Goal: Information Seeking & Learning: Learn about a topic

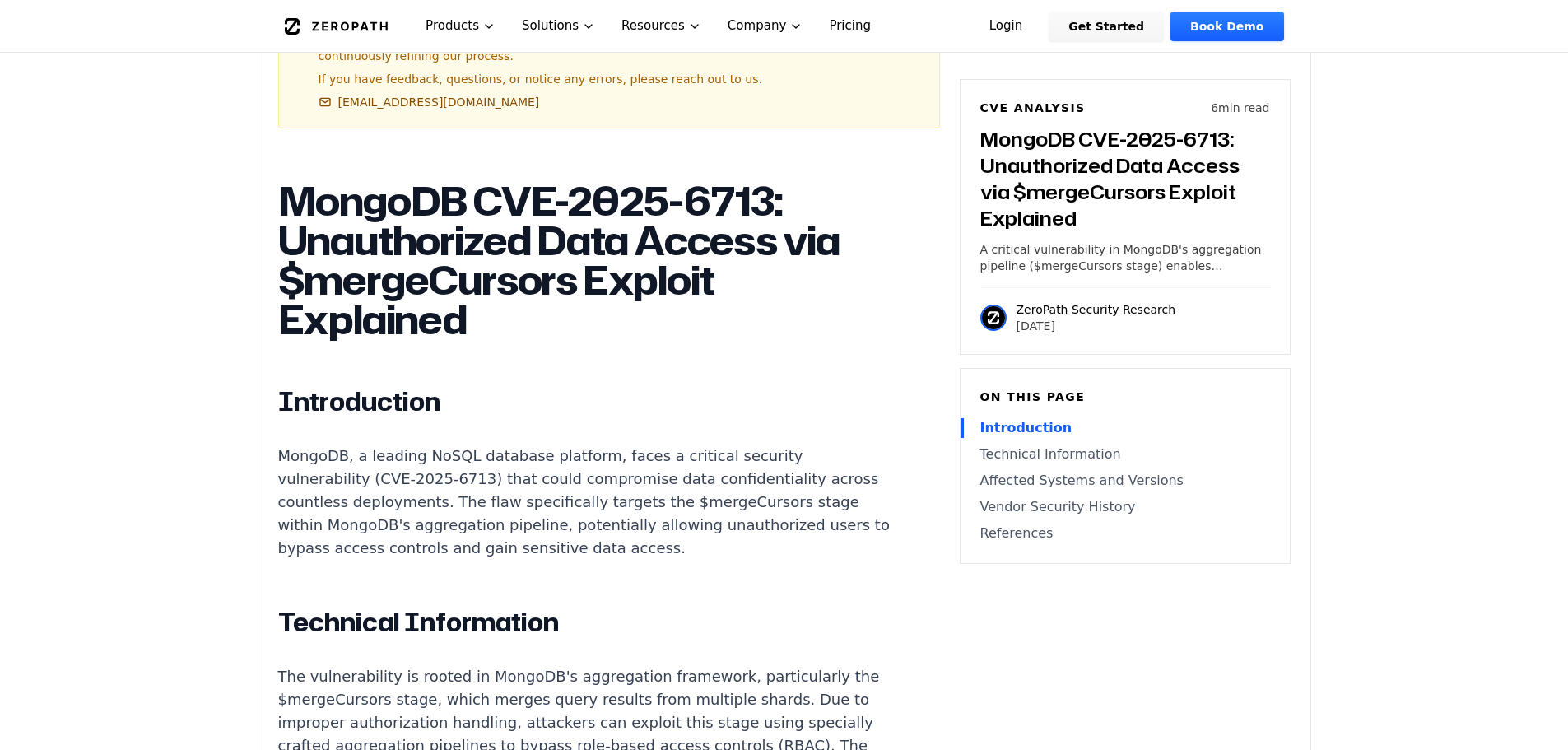
scroll to position [951, 0]
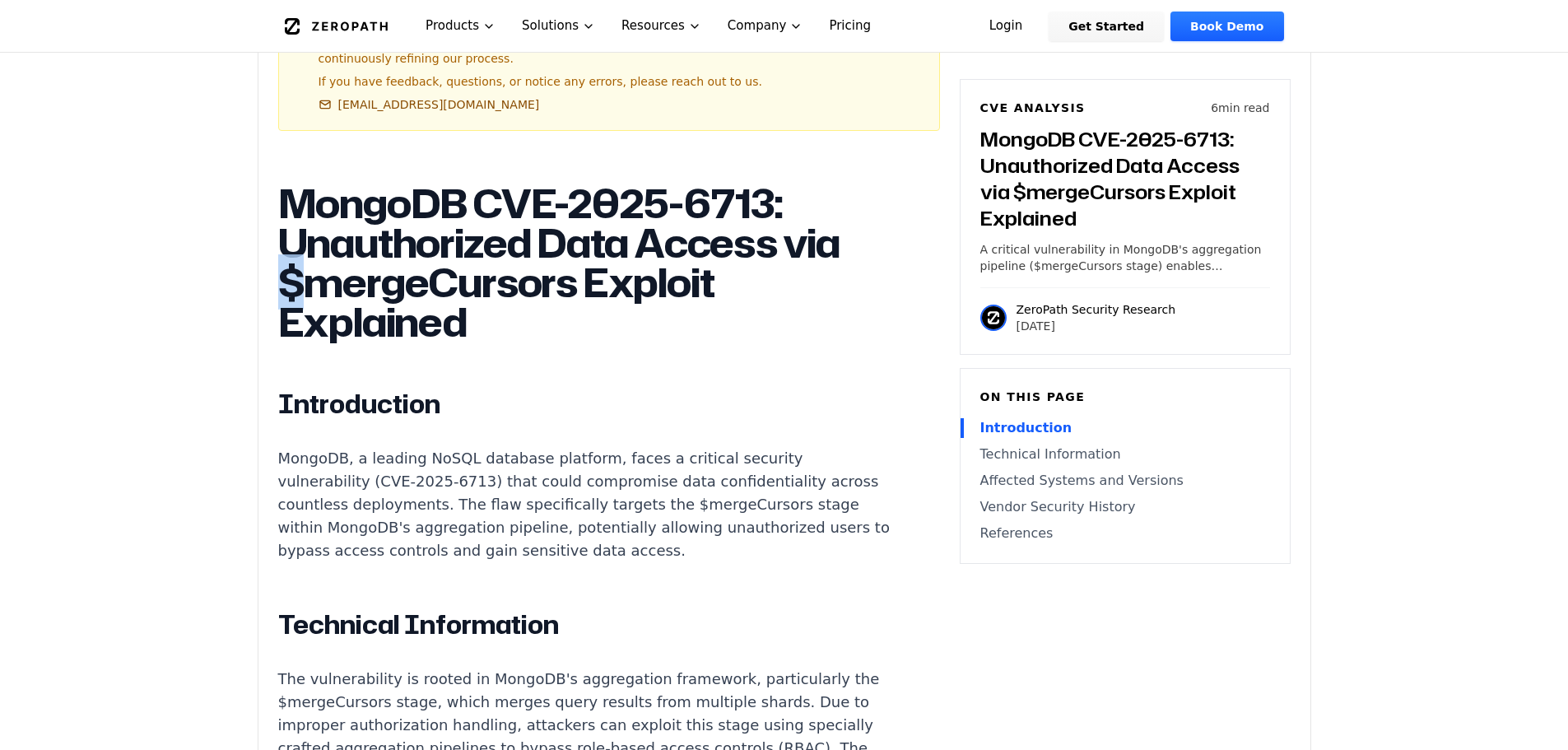
drag, startPoint x: 345, startPoint y: 241, endPoint x: 364, endPoint y: 249, distance: 20.6
click at [364, 249] on h1 "MongoDB CVE-2025-6713: Unauthorized Data Access via $mergeCursors Exploit Expla…" at bounding box center [584, 262] width 613 height 158
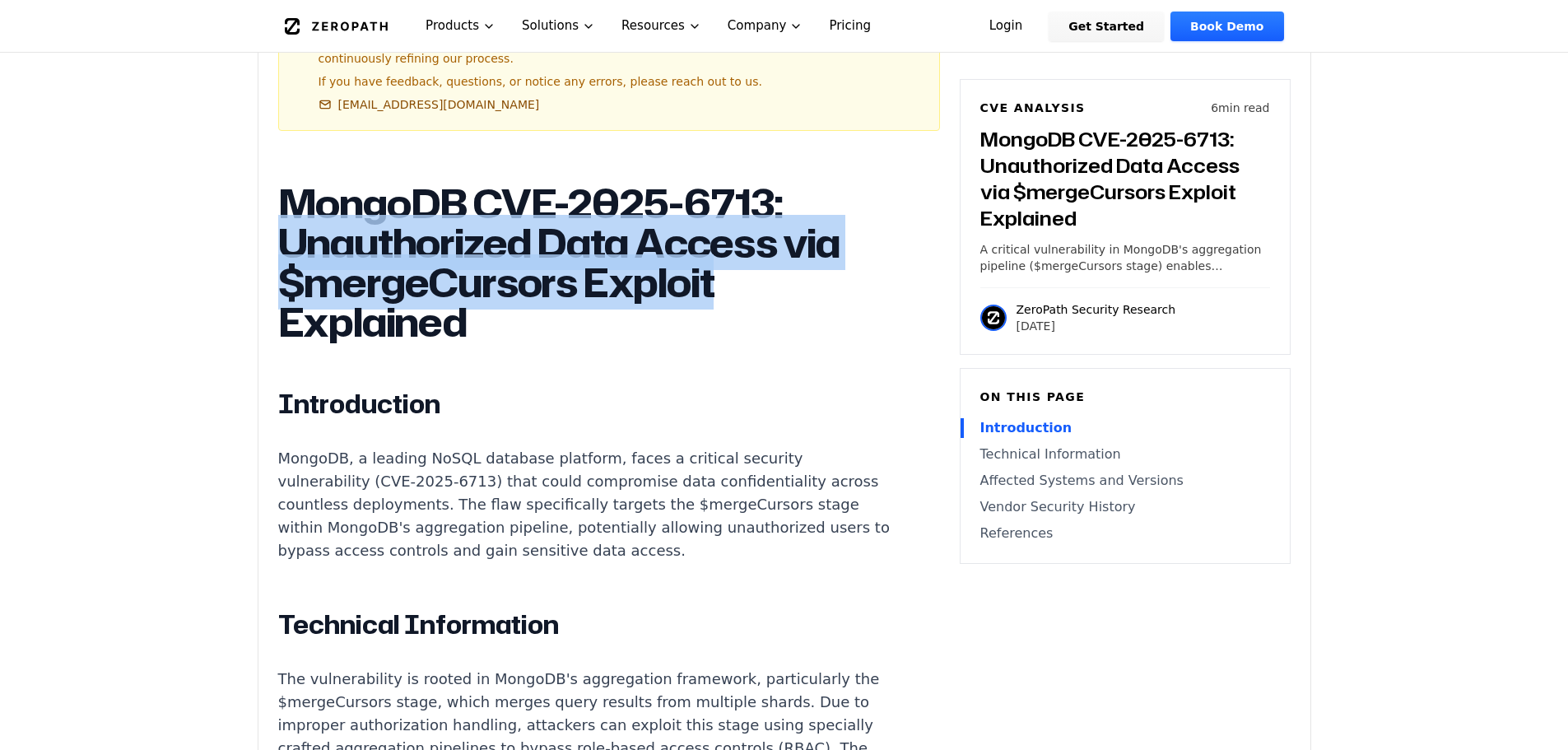
drag, startPoint x: 278, startPoint y: 201, endPoint x: 779, endPoint y: 251, distance: 503.5
click at [779, 251] on h1 "MongoDB CVE-2025-6713: Unauthorized Data Access via $mergeCursors Exploit Expla…" at bounding box center [584, 262] width 613 height 158
copy h1 "Unauthorized Data Access via $mergeCursors Exploit"
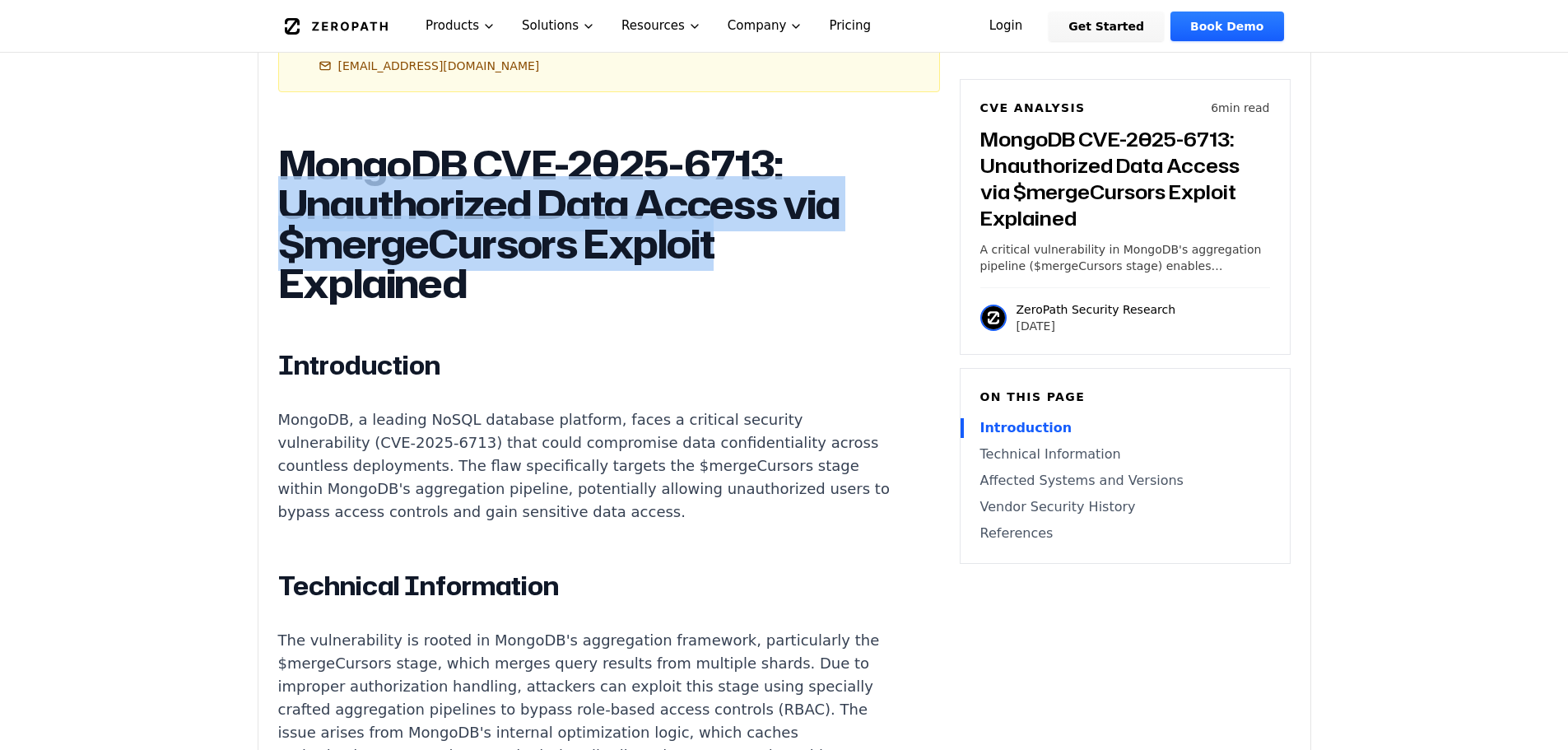
scroll to position [991, 0]
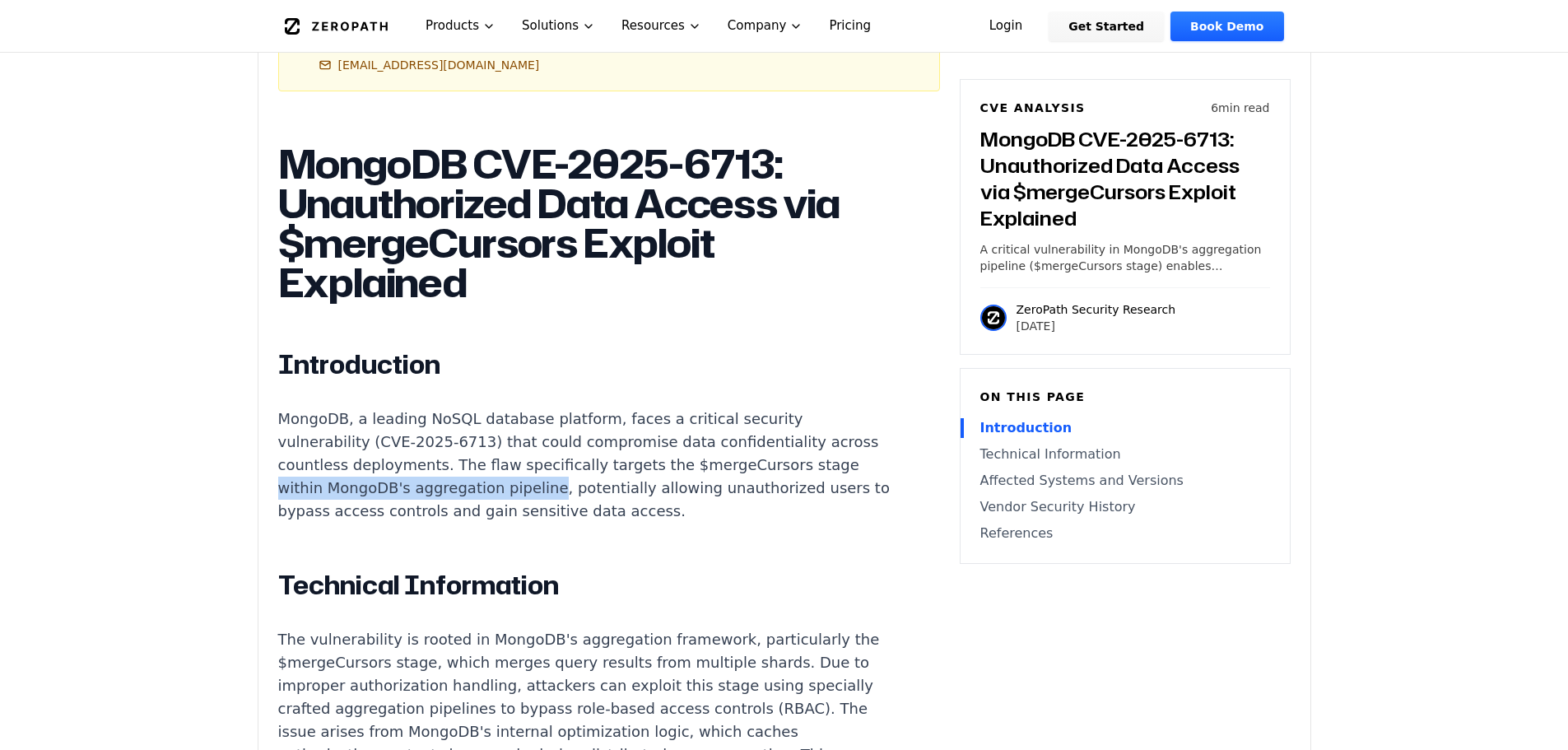
drag, startPoint x: 575, startPoint y: 448, endPoint x: 320, endPoint y: 453, distance: 255.0
click at [320, 453] on p "MongoDB, a leading NoSQL database platform, faces a critical security vulnerabi…" at bounding box center [584, 465] width 613 height 115
copy p "within MongoDB's aggregation pipeline"
